Goal: Obtain resource: Obtain resource

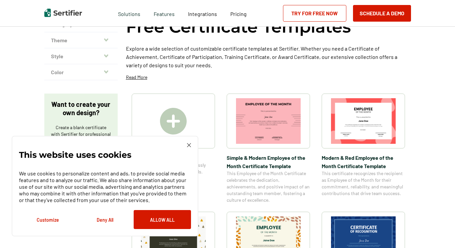
scroll to position [59, 0]
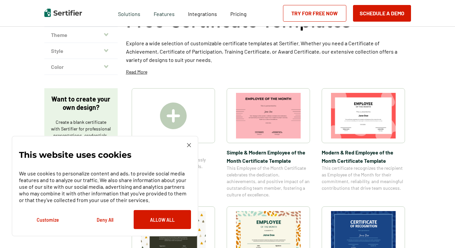
click at [189, 146] on img at bounding box center [189, 145] width 4 height 4
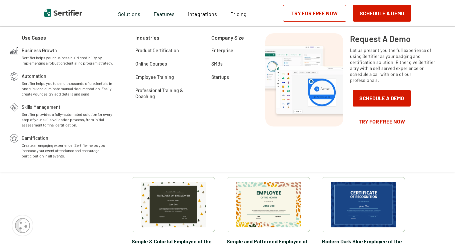
scroll to position [92, 0]
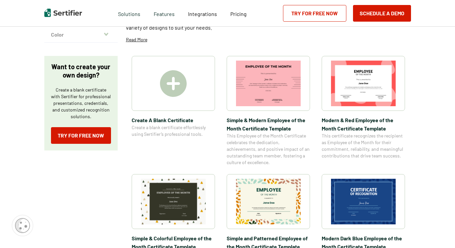
click at [373, 206] on img at bounding box center [363, 202] width 65 height 46
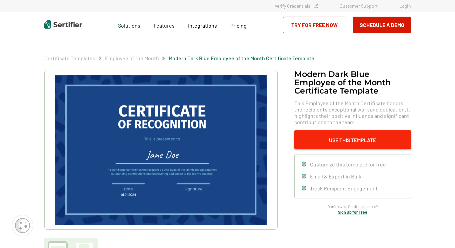
click at [315, 141] on button "Use This Template" at bounding box center [352, 139] width 117 height 19
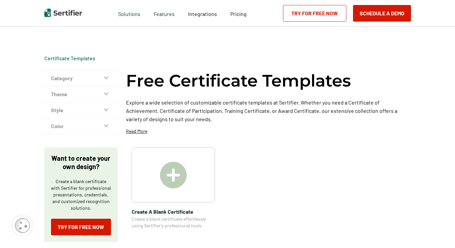
scroll to position [92, 0]
